Goal: Task Accomplishment & Management: Manage account settings

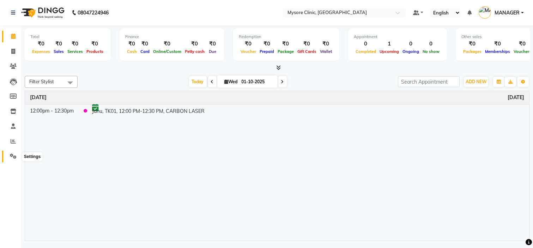
click at [13, 156] on icon at bounding box center [13, 156] width 7 height 5
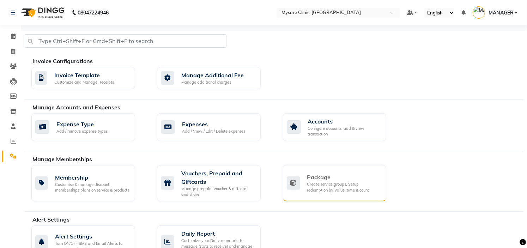
click at [329, 180] on div "Package" at bounding box center [345, 177] width 74 height 8
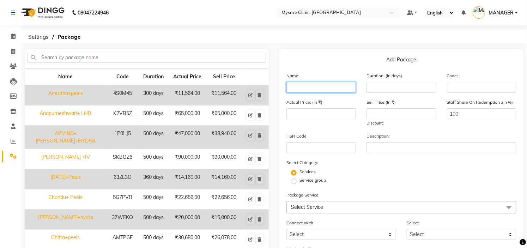
click at [315, 87] on input "text" at bounding box center [322, 87] width 70 height 11
type input "Janu+peels+hydra+carbon"
click at [336, 54] on div "Add Package Name: Janu+peels+hydra+carbon Duration: (in days) Code: Actual Pric…" at bounding box center [402, 168] width 244 height 239
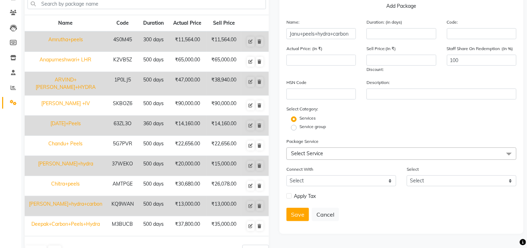
scroll to position [71, 0]
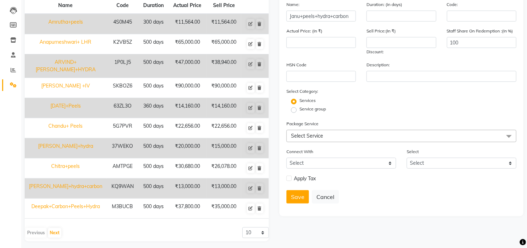
click at [351, 135] on span "Select Service" at bounding box center [402, 136] width 230 height 12
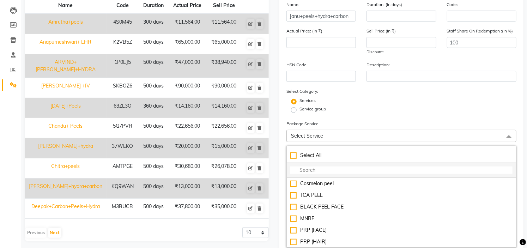
click at [320, 168] on input "multiselect-search" at bounding box center [402, 170] width 222 height 7
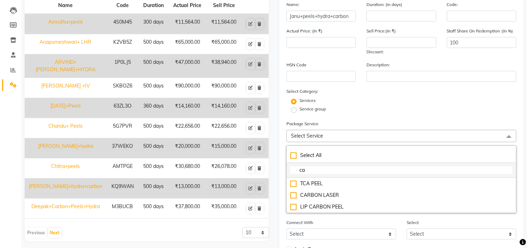
type input "car"
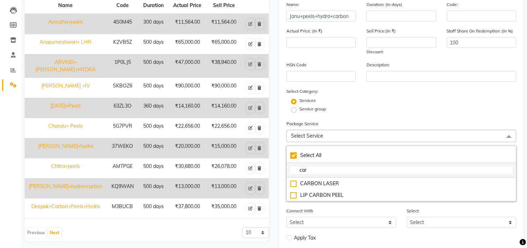
checkbox input "true"
type input "caro"
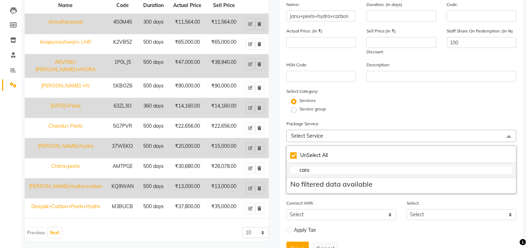
checkbox input "false"
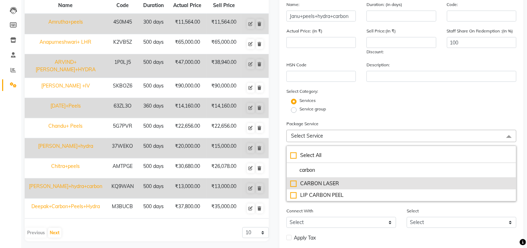
type input "carbon"
click at [323, 188] on li "CARBON LASER" at bounding box center [401, 184] width 229 height 12
type input "8000"
checkbox input "true"
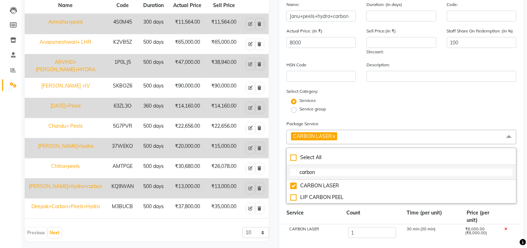
click at [325, 173] on input "carbon" at bounding box center [402, 172] width 222 height 7
type input "c"
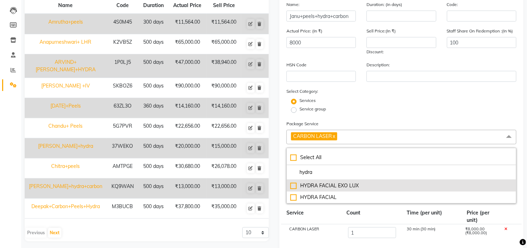
type input "hydra"
click at [327, 185] on div "HYDRA FACIAL EXO LUX" at bounding box center [402, 185] width 222 height 7
type input "13000"
checkbox input "true"
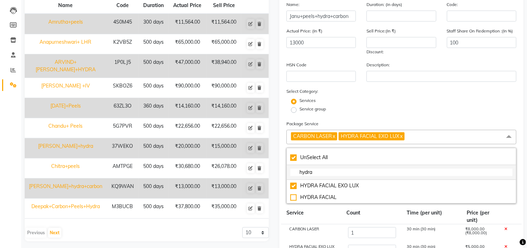
click at [319, 172] on input "hydra" at bounding box center [402, 172] width 222 height 7
type input "hyd"
checkbox input "false"
type input "h"
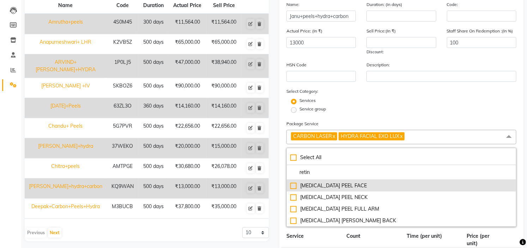
type input "retin"
click at [341, 190] on div "[MEDICAL_DATA] PEEL FACE" at bounding box center [402, 185] width 222 height 7
type input "21000"
checkbox input "true"
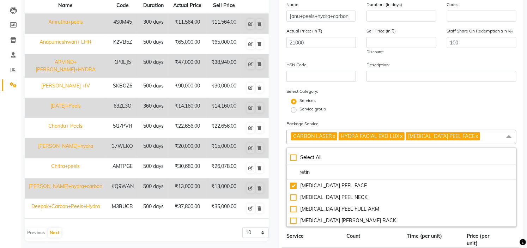
click at [417, 87] on div "HSN Code Description:" at bounding box center [401, 74] width 241 height 26
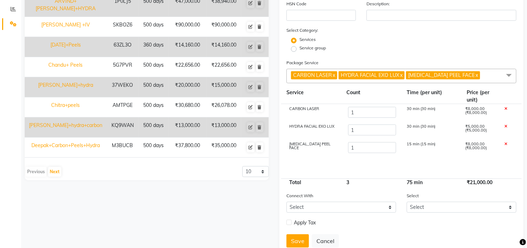
scroll to position [134, 0]
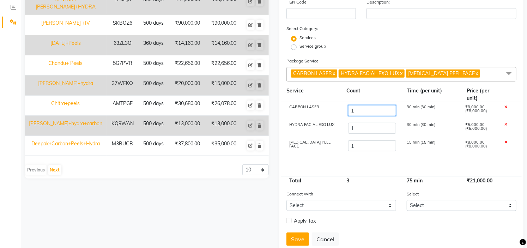
click at [366, 111] on input "1" at bounding box center [372, 110] width 48 height 11
type input "2"
type input "29000"
click at [371, 130] on input "1" at bounding box center [372, 128] width 48 height 11
type input "2"
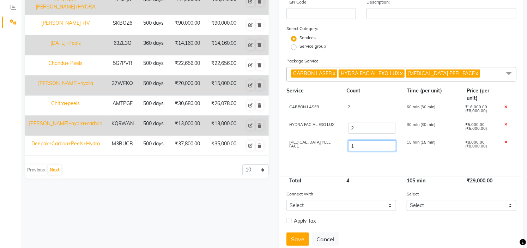
type input "34000"
click at [375, 150] on input "1" at bounding box center [372, 146] width 48 height 11
type input "2"
type input "42000"
click at [440, 43] on div "Service group" at bounding box center [401, 47] width 241 height 8
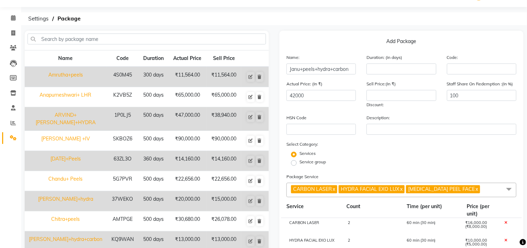
scroll to position [0, 0]
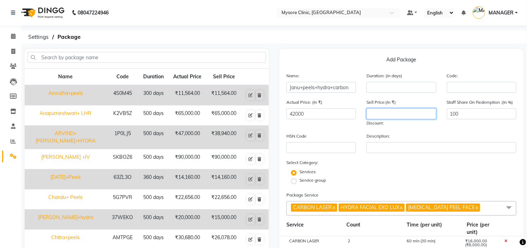
click at [383, 113] on input "number" at bounding box center [402, 113] width 70 height 11
type input "34650"
click at [439, 177] on div "Service group" at bounding box center [401, 181] width 241 height 8
click at [412, 82] on input "number" at bounding box center [402, 87] width 70 height 11
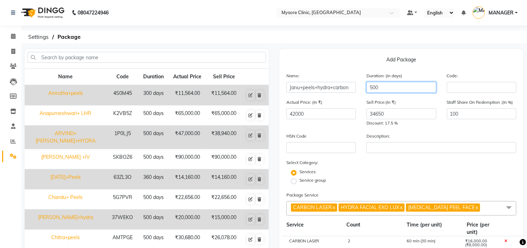
type input "500"
click at [451, 170] on div "Services" at bounding box center [401, 173] width 241 height 8
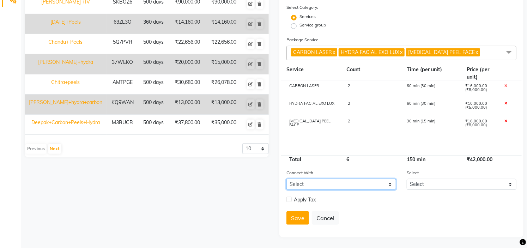
click at [325, 182] on select "Select Membership Prepaid Voucher" at bounding box center [342, 184] width 110 height 11
select select "2: PP"
click at [287, 179] on select "Select Membership Prepaid Voucher" at bounding box center [342, 184] width 110 height 11
click at [299, 215] on button "Save" at bounding box center [298, 217] width 23 height 13
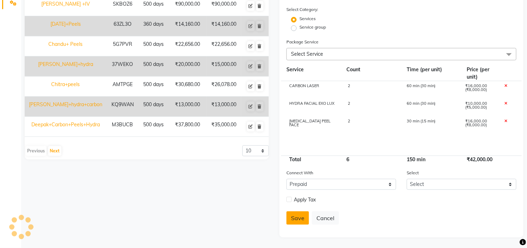
select select
checkbox input "false"
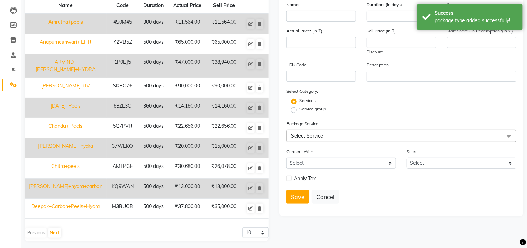
scroll to position [0, 0]
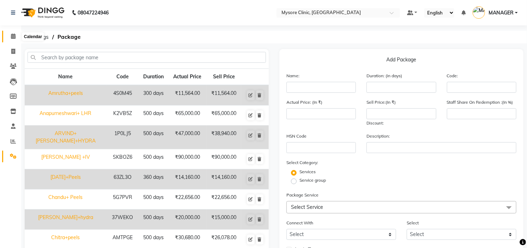
click at [12, 38] on icon at bounding box center [13, 36] width 5 height 5
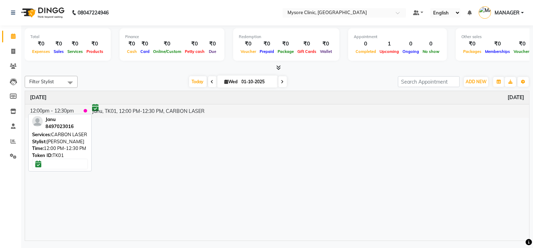
click at [156, 111] on td "Janu, TK01, 12:00 PM-12:30 PM, CARBON LASER" at bounding box center [308, 110] width 442 height 13
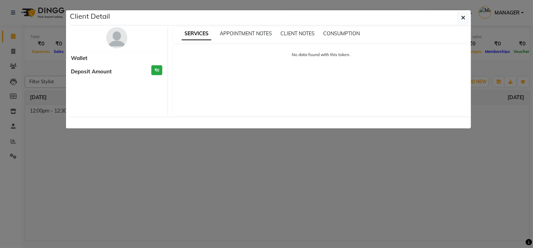
select select "6"
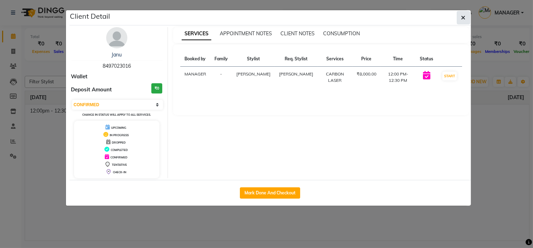
click at [461, 16] on button "button" at bounding box center [463, 17] width 13 height 13
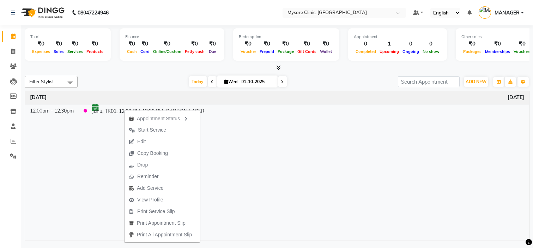
click at [266, 132] on div "Time Event [DATE] 12:00pm - 12:30pm Janu, TK01, 12:00 PM-12:30 PM, CARBON LASER" at bounding box center [277, 166] width 505 height 150
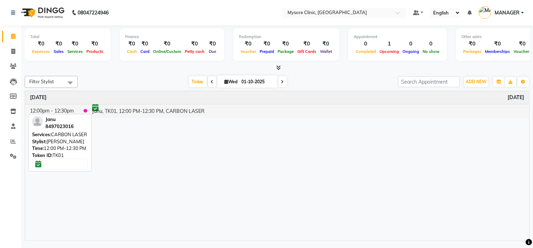
click at [163, 109] on td "Janu, TK01, 12:00 PM-12:30 PM, CARBON LASER" at bounding box center [308, 110] width 442 height 13
select select "6"
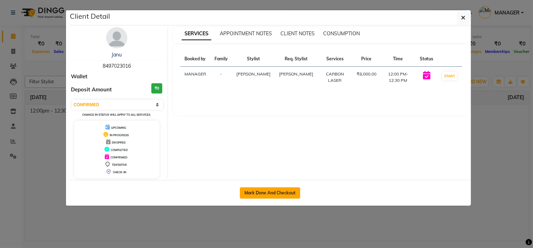
click at [268, 195] on button "Mark Done And Checkout" at bounding box center [270, 192] width 60 height 11
select select "service"
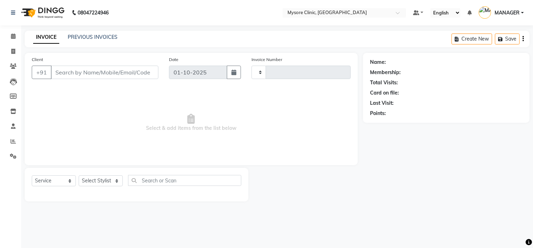
type input "0517"
select select "7445"
type input "8497023016"
select select "88295"
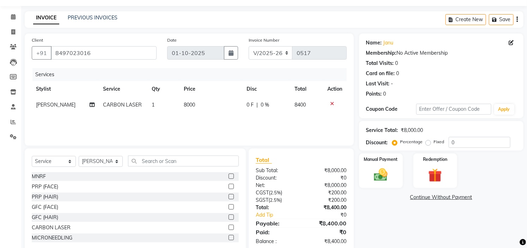
scroll to position [34, 0]
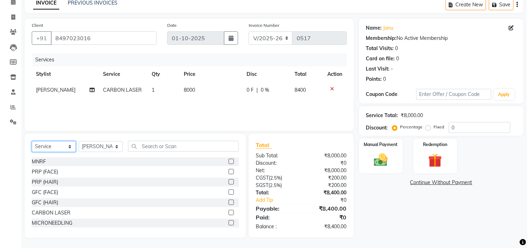
click at [62, 146] on select "Select Service Product Membership Package Voucher Prepaid Gift Card" at bounding box center [54, 146] width 44 height 11
select select "package"
click at [32, 141] on select "Select Service Product Membership Package Voucher Prepaid Gift Card" at bounding box center [54, 146] width 44 height 11
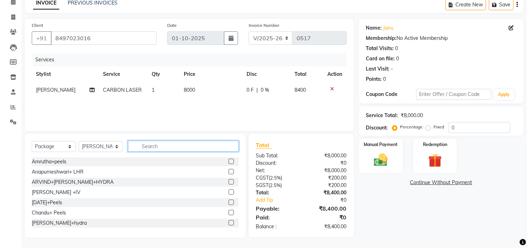
click at [165, 146] on input "text" at bounding box center [183, 146] width 111 height 11
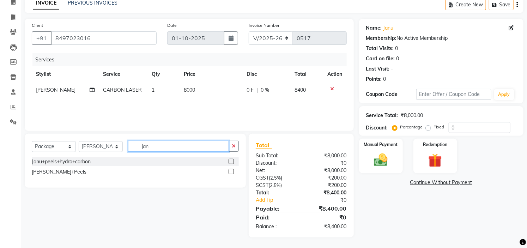
scroll to position [34, 0]
type input "janu"
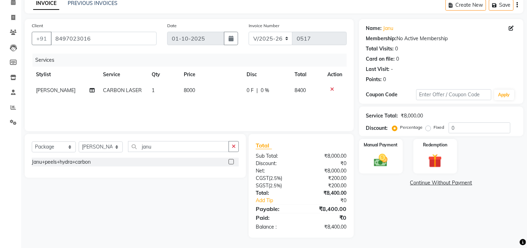
click at [232, 161] on label at bounding box center [231, 161] width 5 height 5
click at [232, 161] on input "checkbox" at bounding box center [231, 162] width 5 height 5
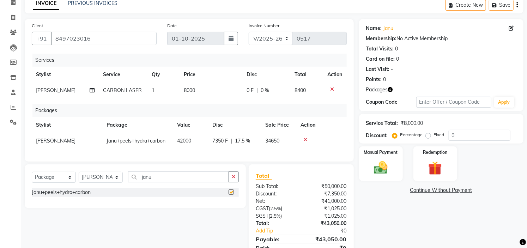
checkbox input "false"
click at [333, 87] on icon at bounding box center [333, 89] width 4 height 5
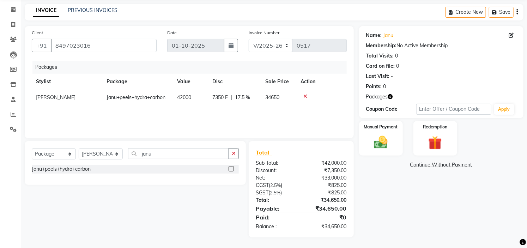
scroll to position [26, 0]
click at [444, 217] on div "Name: Janu Membership: No Active Membership Total Visits: 0 Card on file: 0 Las…" at bounding box center [444, 131] width 170 height 211
click at [377, 140] on img at bounding box center [381, 143] width 23 height 16
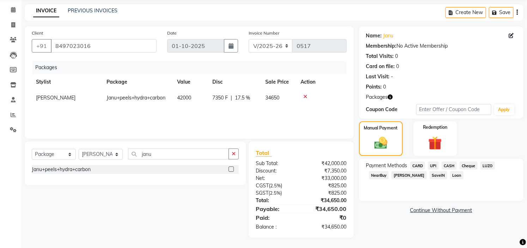
click at [409, 173] on span "[PERSON_NAME]" at bounding box center [409, 175] width 35 height 8
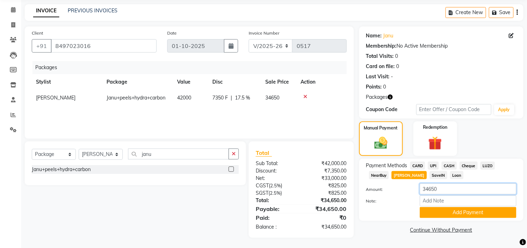
click at [446, 184] on input "34650" at bounding box center [468, 189] width 97 height 11
type input "3"
type input "23459"
click at [457, 216] on button "Add Payment" at bounding box center [468, 212] width 97 height 11
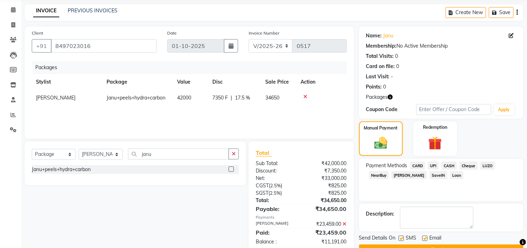
click at [436, 163] on span "UPI" at bounding box center [433, 166] width 11 height 8
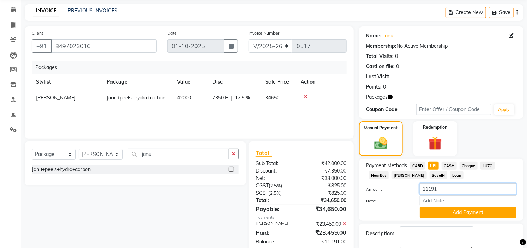
click at [453, 185] on input "11191" at bounding box center [468, 189] width 97 height 11
type input "1"
type input "6930"
click at [458, 211] on button "Add Payment" at bounding box center [468, 212] width 97 height 11
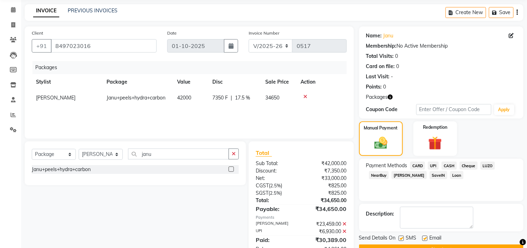
click at [451, 177] on span "Loan" at bounding box center [457, 175] width 13 height 8
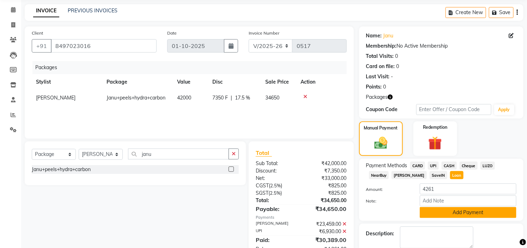
click at [458, 212] on button "Add Payment" at bounding box center [468, 212] width 97 height 11
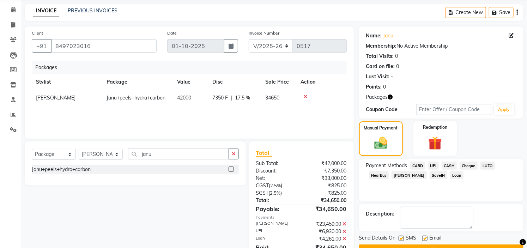
scroll to position [56, 0]
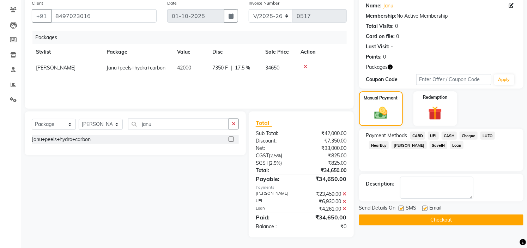
click at [443, 220] on button "Checkout" at bounding box center [441, 220] width 165 height 11
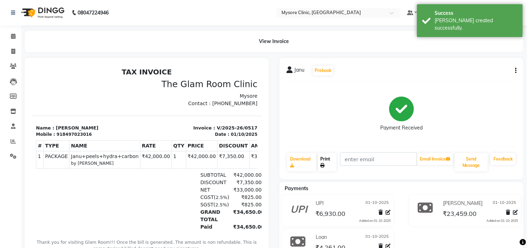
click at [323, 156] on link "Print" at bounding box center [327, 162] width 19 height 18
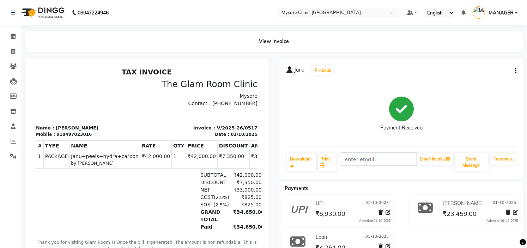
click at [514, 71] on button "button" at bounding box center [515, 70] width 4 height 7
click at [492, 62] on div "Edit Item Staff" at bounding box center [488, 61] width 34 height 9
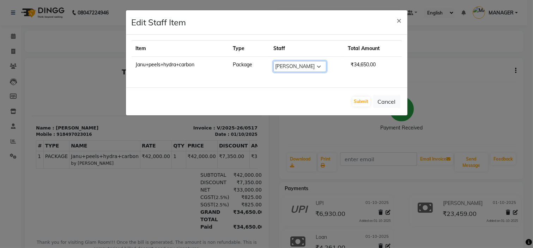
click at [315, 66] on select "Select [PERSON_NAME] [PERSON_NAME] Ashwini [PERSON_NAME] MANAGER Navya [PERSON_…" at bounding box center [300, 66] width 53 height 11
select select "65320"
click at [279, 61] on select "Select [PERSON_NAME] [PERSON_NAME] Ashwini [PERSON_NAME] MANAGER Navya [PERSON_…" at bounding box center [300, 66] width 53 height 11
click at [361, 101] on button "Submit" at bounding box center [362, 102] width 18 height 10
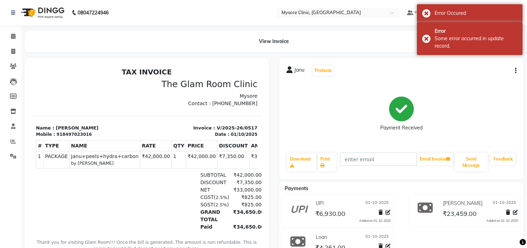
click at [502, 97] on div "Payment Received" at bounding box center [402, 114] width 230 height 53
click at [517, 71] on icon "button" at bounding box center [515, 71] width 1 height 0
click at [488, 69] on div "Edit Invoice" at bounding box center [488, 70] width 34 height 9
select select "service"
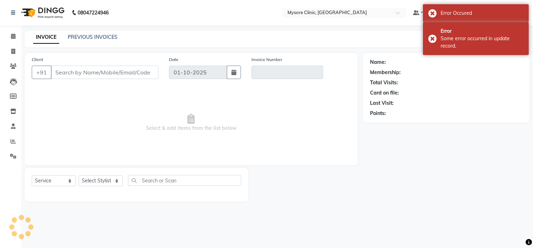
type input "8497023016"
type input "V/2025-26/0517"
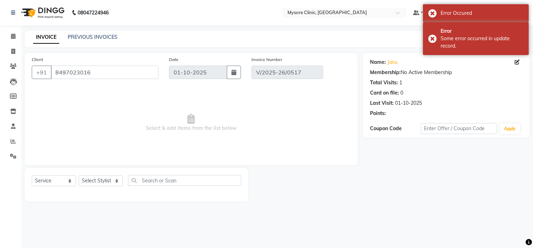
select select "select"
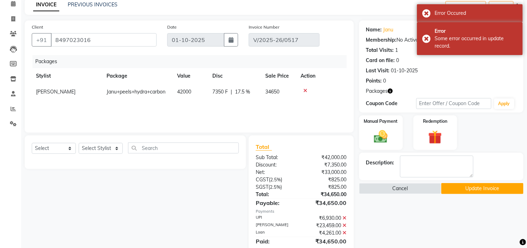
scroll to position [56, 0]
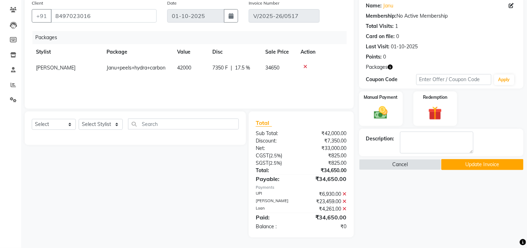
click at [61, 65] on td "[PERSON_NAME]" at bounding box center [67, 68] width 71 height 16
select select "88295"
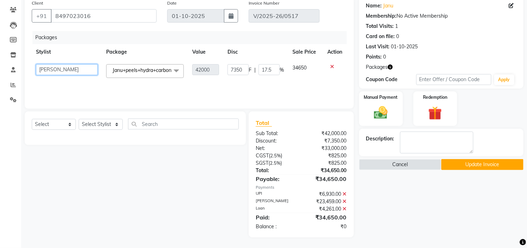
click at [62, 69] on select "[PERSON_NAME] [PERSON_NAME] [PERSON_NAME] MANAGER Navya [PERSON_NAME] [PERSON_N…" at bounding box center [67, 69] width 62 height 11
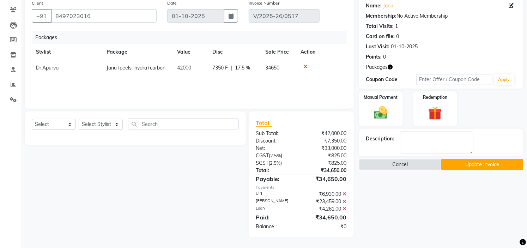
click at [478, 168] on button "Update Invoice" at bounding box center [483, 164] width 82 height 11
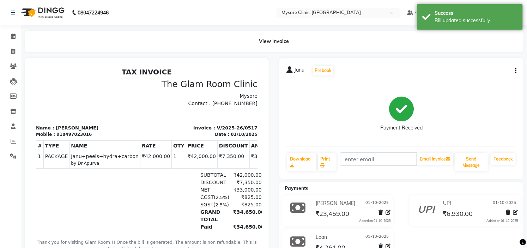
click at [76, 132] on div "918497023016" at bounding box center [73, 134] width 35 height 6
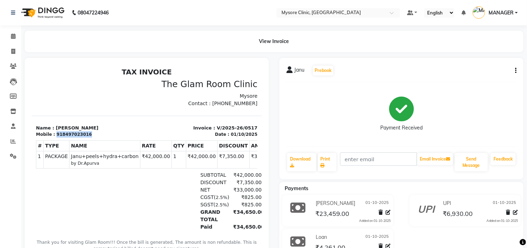
click at [76, 132] on div "918497023016" at bounding box center [73, 134] width 35 height 6
copy div "918497023016"
click at [13, 37] on icon at bounding box center [13, 36] width 5 height 5
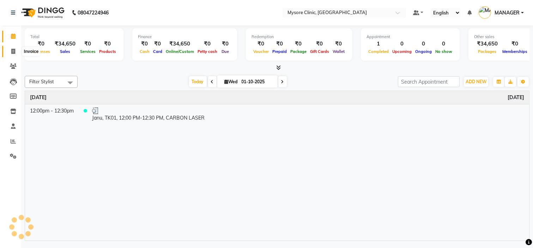
click at [14, 52] on icon at bounding box center [13, 51] width 4 height 5
select select "7445"
select select "service"
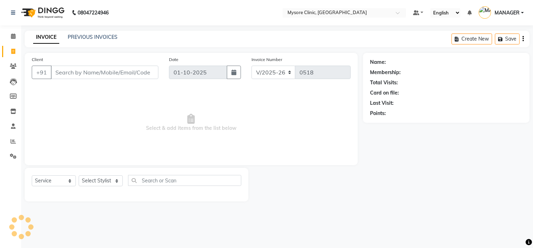
click at [79, 73] on input "Client" at bounding box center [105, 72] width 108 height 13
type input "918497023016"
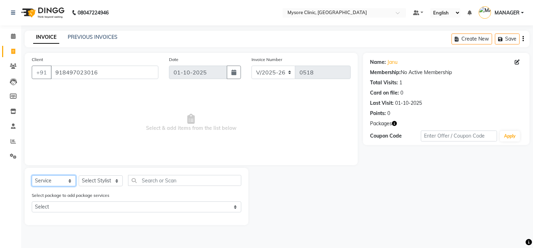
click at [65, 177] on select "Select Service Product Membership Package Voucher Prepaid Gift Card" at bounding box center [54, 180] width 44 height 11
select select "product"
click at [32, 176] on select "Select Service Product Membership Package Voucher Prepaid Gift Card" at bounding box center [54, 180] width 44 height 11
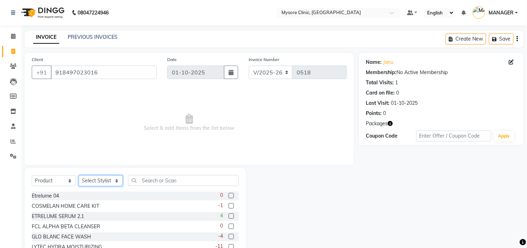
click at [108, 181] on select "Select Stylist [PERSON_NAME] [PERSON_NAME] Ashwini [PERSON_NAME] MANAGER Navya …" at bounding box center [101, 180] width 44 height 11
select select "65320"
click at [79, 176] on select "Select Stylist [PERSON_NAME] [PERSON_NAME] Ashwini [PERSON_NAME] MANAGER Navya …" at bounding box center [101, 180] width 44 height 11
click at [170, 184] on input "text" at bounding box center [183, 180] width 111 height 11
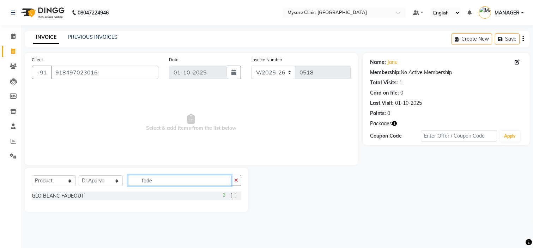
type input "fade"
click at [233, 195] on label at bounding box center [233, 195] width 5 height 5
click at [233, 195] on input "checkbox" at bounding box center [233, 196] width 5 height 5
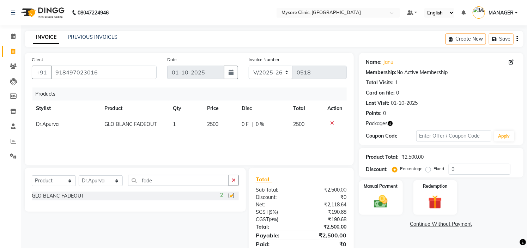
checkbox input "false"
click at [216, 181] on input "fade" at bounding box center [178, 180] width 101 height 11
type input "f"
type input "xl"
click at [231, 195] on label at bounding box center [231, 195] width 5 height 5
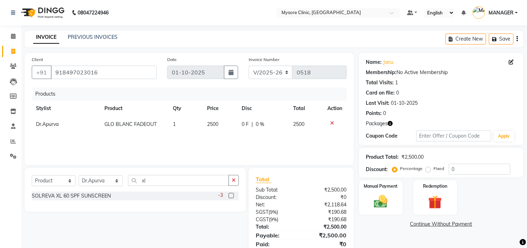
click at [231, 195] on input "checkbox" at bounding box center [231, 196] width 5 height 5
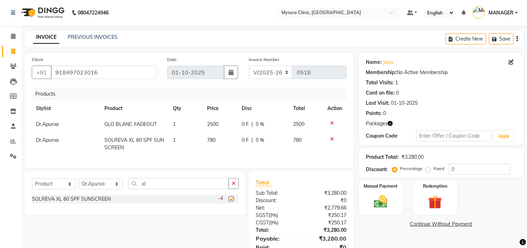
checkbox input "false"
click at [207, 189] on input "xl" at bounding box center [178, 183] width 101 height 11
type input "x"
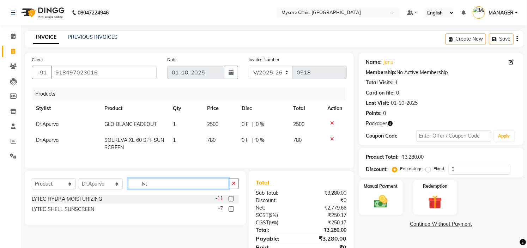
type input "lyt"
click at [231, 202] on label at bounding box center [231, 198] width 5 height 5
click at [231, 202] on input "checkbox" at bounding box center [231, 199] width 5 height 5
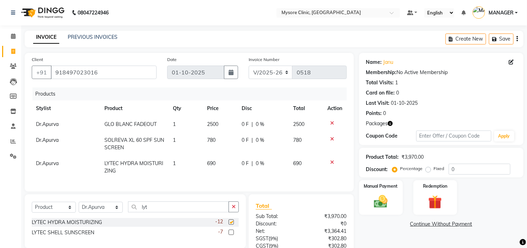
checkbox input "false"
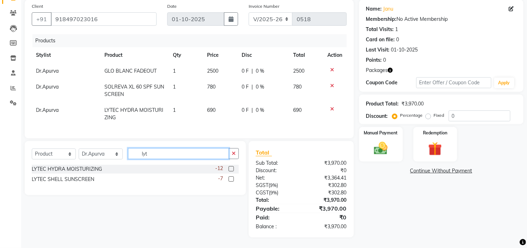
click at [206, 156] on input "lyt" at bounding box center [178, 153] width 101 height 11
type input "l"
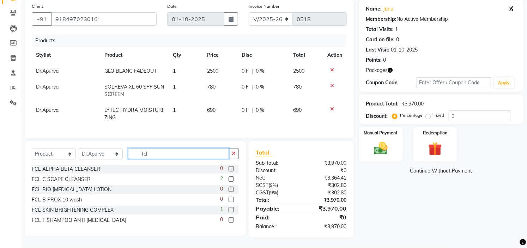
type input "fcl"
click at [231, 179] on label at bounding box center [231, 179] width 5 height 5
click at [231, 179] on input "checkbox" at bounding box center [231, 179] width 5 height 5
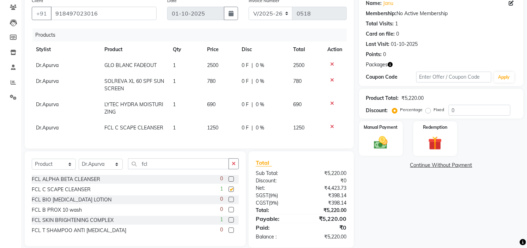
checkbox input "false"
click at [380, 139] on img at bounding box center [381, 143] width 23 height 16
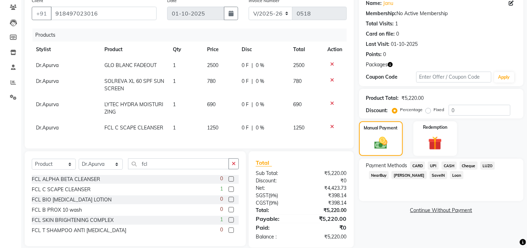
click at [431, 167] on span "UPI" at bounding box center [433, 166] width 11 height 8
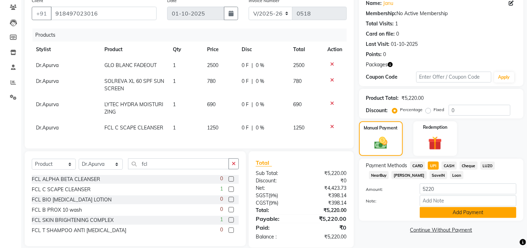
click at [454, 214] on button "Add Payment" at bounding box center [468, 212] width 97 height 11
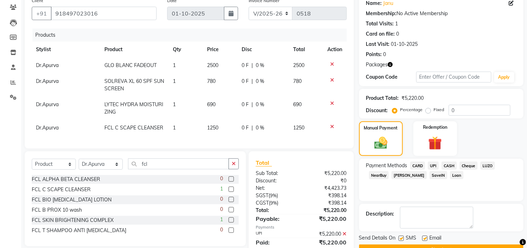
scroll to position [90, 0]
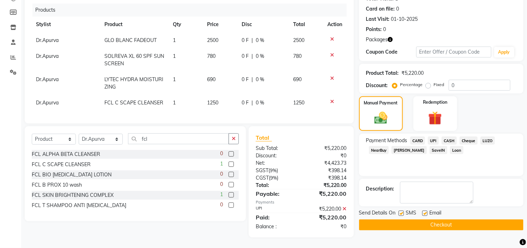
click at [453, 220] on button "Checkout" at bounding box center [441, 225] width 165 height 11
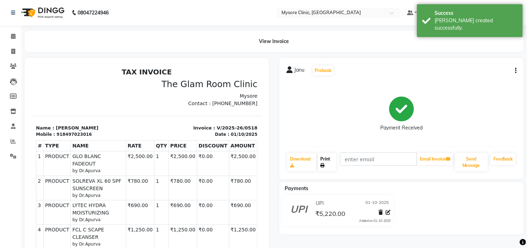
click at [330, 164] on link "Print" at bounding box center [327, 162] width 19 height 18
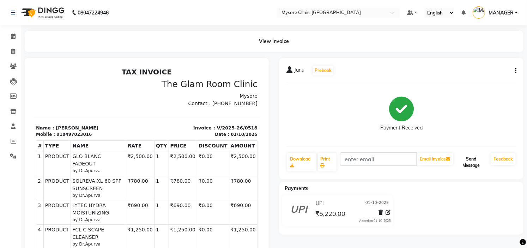
click at [470, 153] on button "Send Message" at bounding box center [471, 162] width 33 height 18
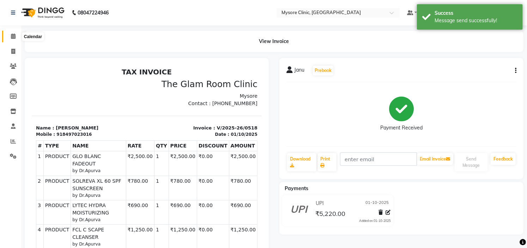
click at [15, 36] on icon at bounding box center [13, 36] width 5 height 5
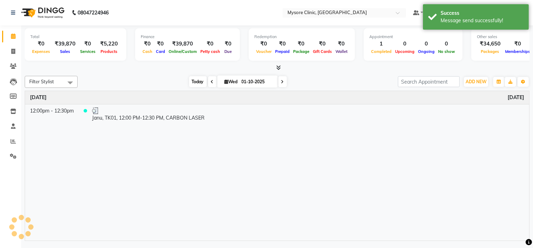
click at [195, 80] on span "Today" at bounding box center [198, 81] width 18 height 11
click at [192, 81] on span "Today" at bounding box center [198, 81] width 18 height 11
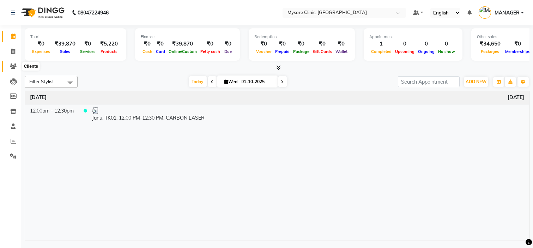
click at [16, 69] on span at bounding box center [13, 66] width 12 height 8
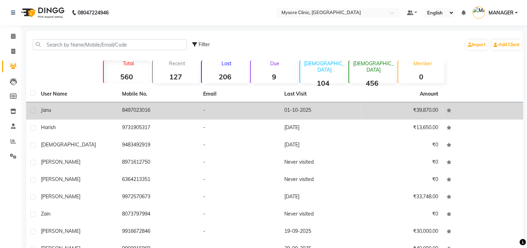
click at [210, 112] on td "-" at bounding box center [239, 110] width 81 height 17
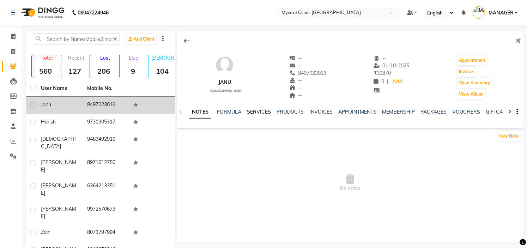
click at [260, 111] on link "SERVICES" at bounding box center [259, 112] width 24 height 6
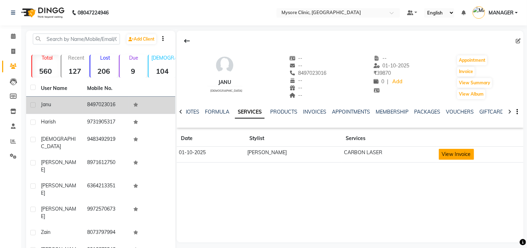
click at [439, 156] on button "View Invoice" at bounding box center [456, 154] width 35 height 11
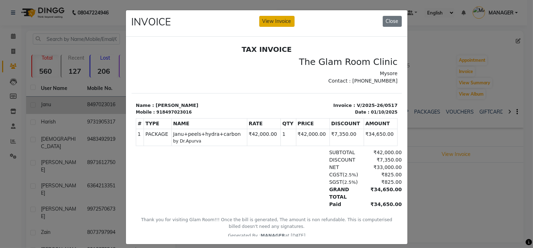
click at [273, 23] on button "View Invoice" at bounding box center [277, 21] width 35 height 11
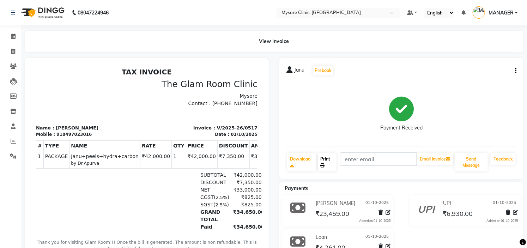
click at [325, 158] on link "Print" at bounding box center [327, 162] width 19 height 18
click at [475, 156] on button "Send Message" at bounding box center [471, 162] width 33 height 18
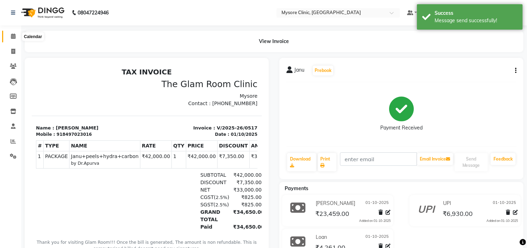
click at [7, 33] on span at bounding box center [13, 36] width 12 height 8
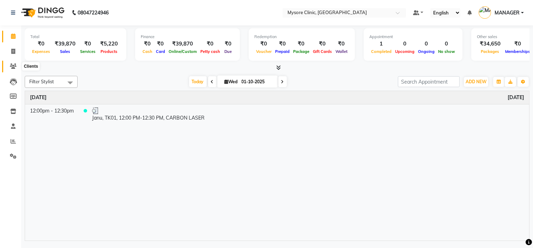
click at [18, 66] on span at bounding box center [13, 66] width 12 height 8
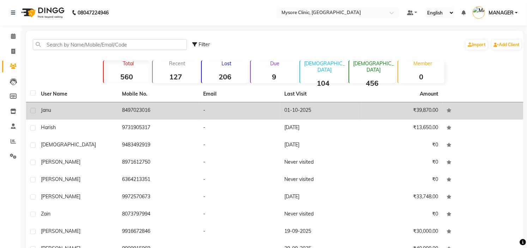
click at [189, 112] on td "8497023016" at bounding box center [158, 110] width 81 height 17
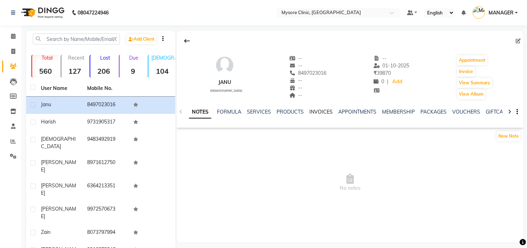
click at [320, 111] on link "INVOICES" at bounding box center [321, 112] width 23 height 6
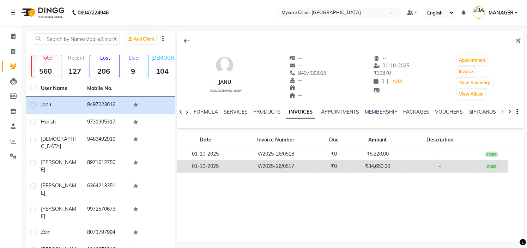
click at [352, 167] on td "₹34,650.00" at bounding box center [378, 166] width 54 height 12
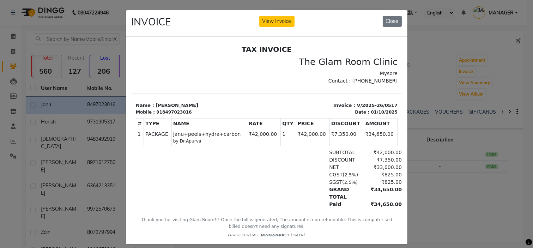
click at [276, 15] on div "INVOICE View Invoice Close" at bounding box center [267, 23] width 282 height 26
click at [276, 19] on button "View Invoice" at bounding box center [277, 21] width 35 height 11
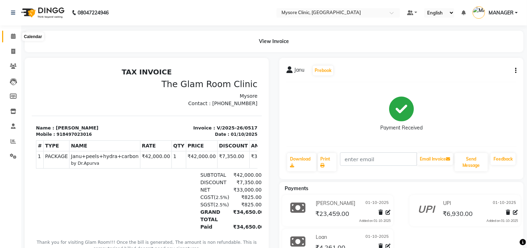
click at [13, 33] on span at bounding box center [13, 36] width 12 height 8
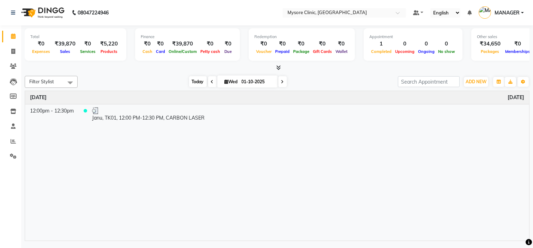
click at [193, 83] on span "Today" at bounding box center [198, 81] width 18 height 11
click at [193, 82] on span "Today" at bounding box center [198, 81] width 18 height 11
click at [191, 79] on span "Today" at bounding box center [198, 81] width 18 height 11
